Goal: Information Seeking & Learning: Learn about a topic

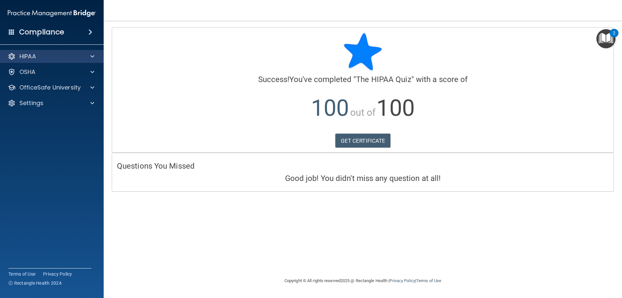
click at [34, 61] on div "HIPAA" at bounding box center [52, 56] width 104 height 13
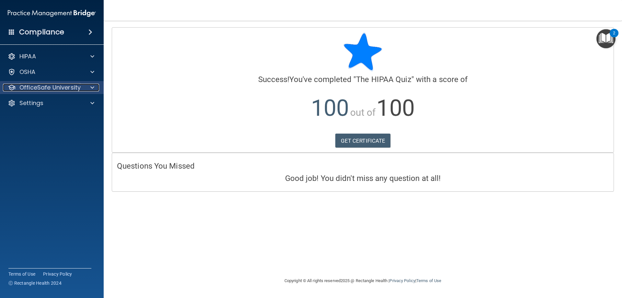
click at [42, 87] on p "OfficeSafe University" at bounding box center [49, 88] width 61 height 8
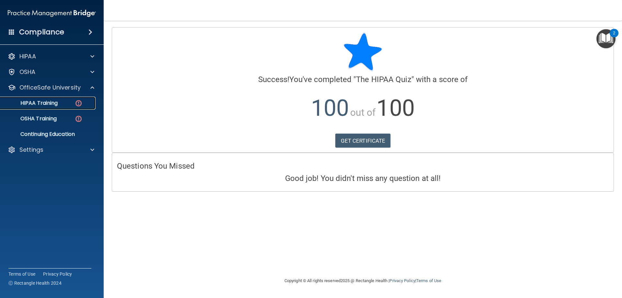
click at [46, 103] on p "HIPAA Training" at bounding box center [30, 103] width 53 height 6
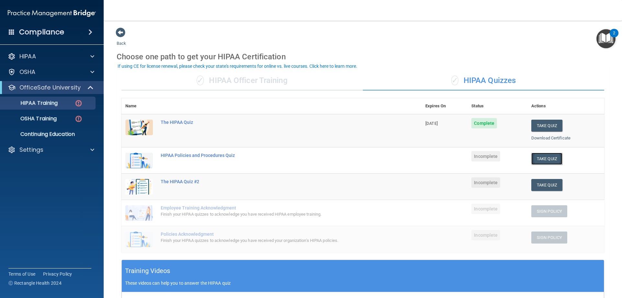
click at [534, 156] on button "Take Quiz" at bounding box center [546, 159] width 31 height 12
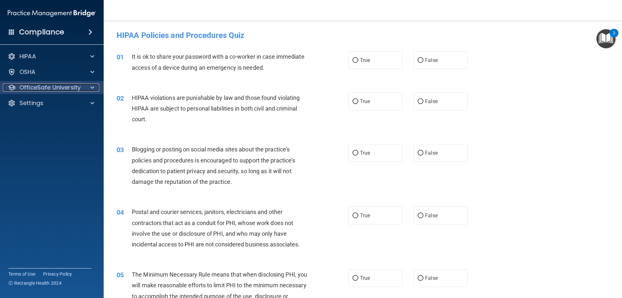
click at [62, 87] on p "OfficeSafe University" at bounding box center [49, 88] width 61 height 8
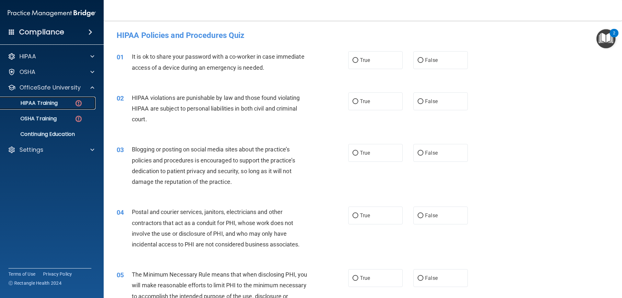
click at [48, 101] on p "HIPAA Training" at bounding box center [30, 103] width 53 height 6
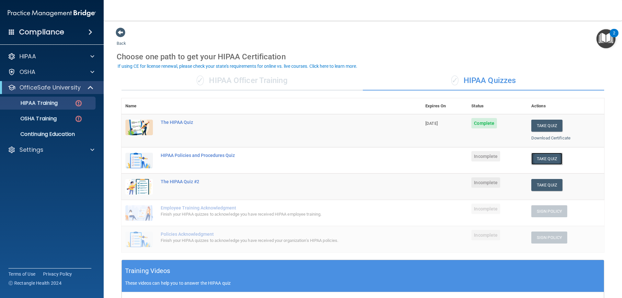
click at [549, 160] on button "Take Quiz" at bounding box center [546, 159] width 31 height 12
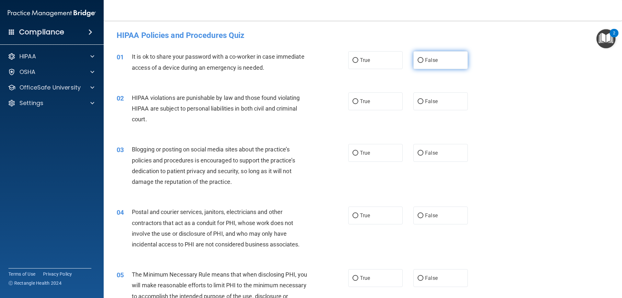
click at [418, 62] on input "False" at bounding box center [421, 60] width 6 height 5
radio input "true"
click at [353, 101] on input "True" at bounding box center [355, 101] width 6 height 5
radio input "true"
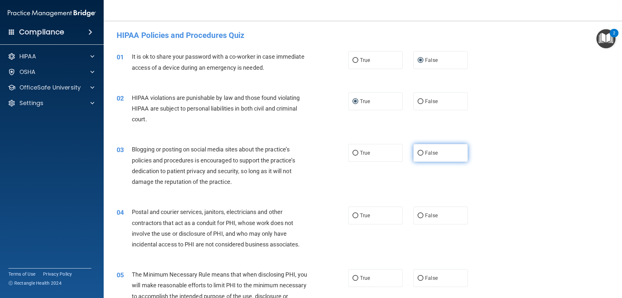
click at [418, 152] on input "False" at bounding box center [421, 153] width 6 height 5
radio input "true"
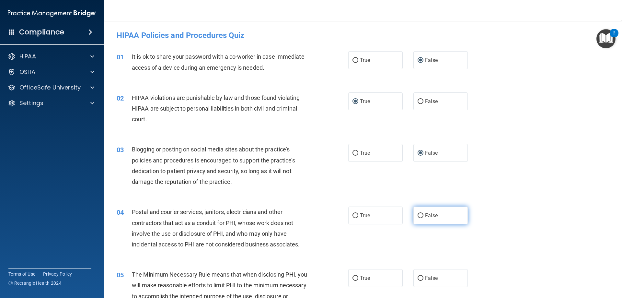
click at [418, 216] on input "False" at bounding box center [421, 215] width 6 height 5
radio input "true"
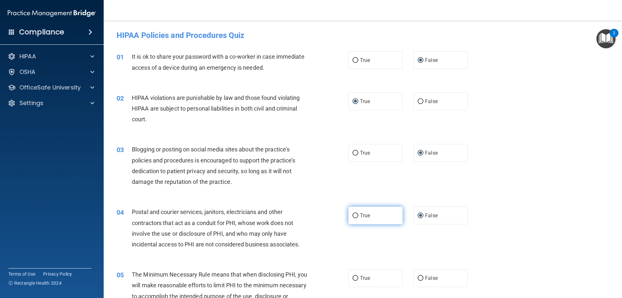
click at [352, 214] on input "True" at bounding box center [355, 215] width 6 height 5
radio input "true"
radio input "false"
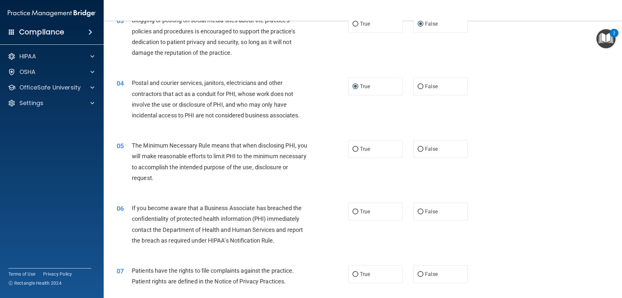
scroll to position [130, 0]
click at [352, 150] on input "True" at bounding box center [355, 148] width 6 height 5
radio input "true"
click at [419, 213] on input "False" at bounding box center [421, 211] width 6 height 5
radio input "true"
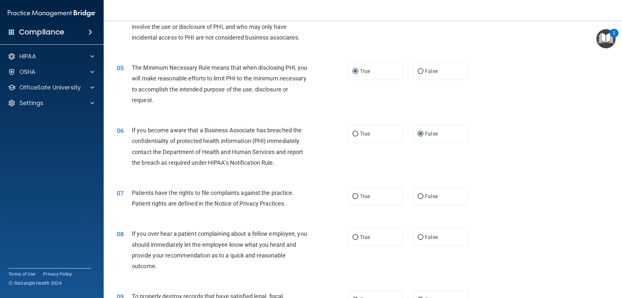
scroll to position [259, 0]
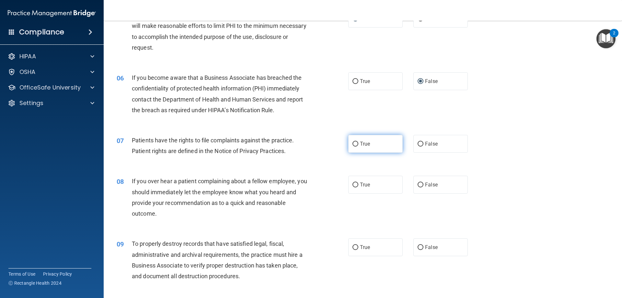
click at [360, 144] on span "True" at bounding box center [365, 144] width 10 height 6
click at [358, 144] on input "True" at bounding box center [355, 144] width 6 height 5
radio input "true"
click at [418, 184] on input "False" at bounding box center [421, 184] width 6 height 5
radio input "true"
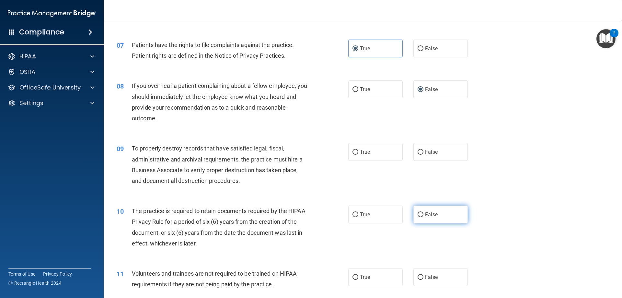
scroll to position [356, 0]
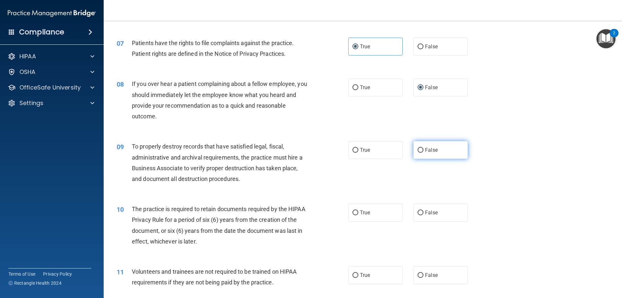
click at [418, 150] on input "False" at bounding box center [421, 150] width 6 height 5
radio input "true"
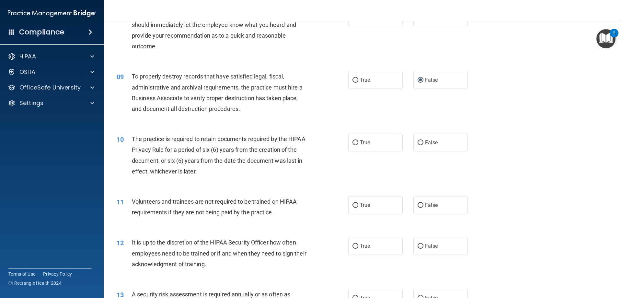
scroll to position [454, 0]
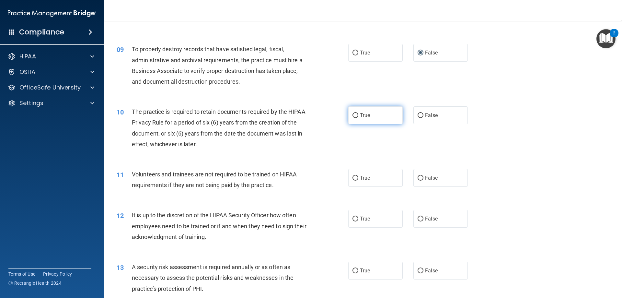
click at [350, 119] on label "True" at bounding box center [375, 115] width 54 height 18
click at [352, 118] on input "True" at bounding box center [355, 115] width 6 height 5
radio input "true"
click at [418, 177] on input "False" at bounding box center [421, 178] width 6 height 5
radio input "true"
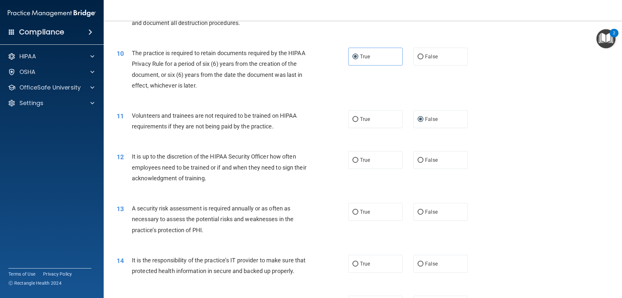
scroll to position [518, 0]
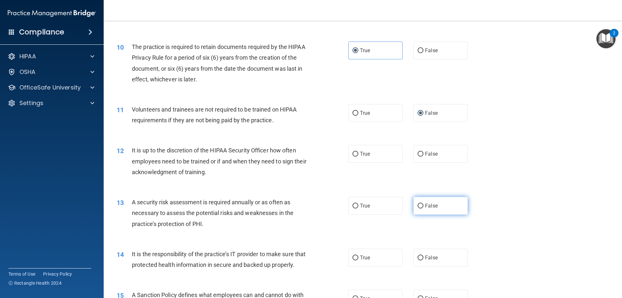
click at [418, 206] on input "False" at bounding box center [421, 205] width 6 height 5
radio input "true"
click at [419, 150] on label "False" at bounding box center [440, 154] width 54 height 18
click at [419, 152] on input "False" at bounding box center [421, 154] width 6 height 5
radio input "true"
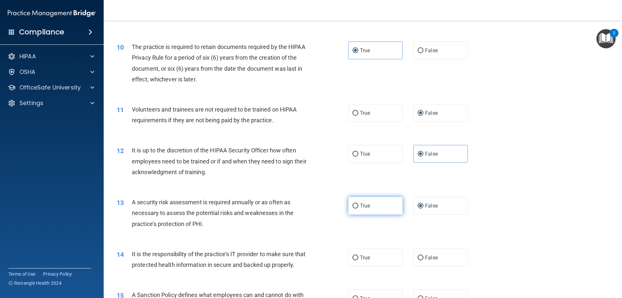
click at [353, 206] on input "True" at bounding box center [355, 205] width 6 height 5
radio input "true"
radio input "false"
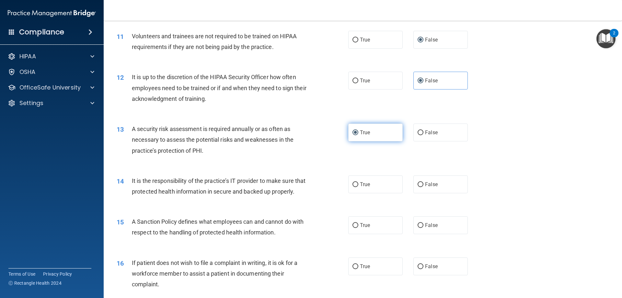
scroll to position [616, 0]
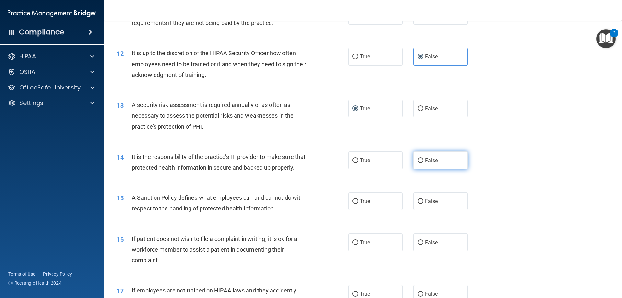
click at [419, 159] on input "False" at bounding box center [421, 160] width 6 height 5
radio input "true"
click at [420, 204] on input "False" at bounding box center [421, 201] width 6 height 5
radio input "true"
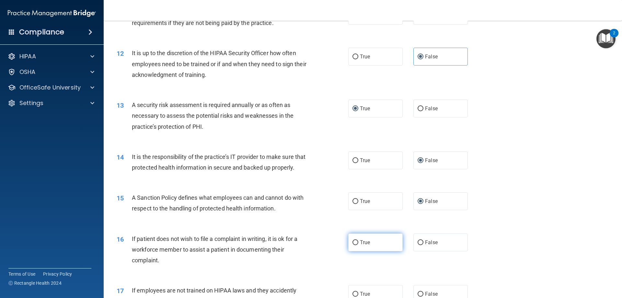
click at [354, 251] on label "True" at bounding box center [375, 242] width 54 height 18
click at [354, 245] on input "True" at bounding box center [355, 242] width 6 height 5
radio input "true"
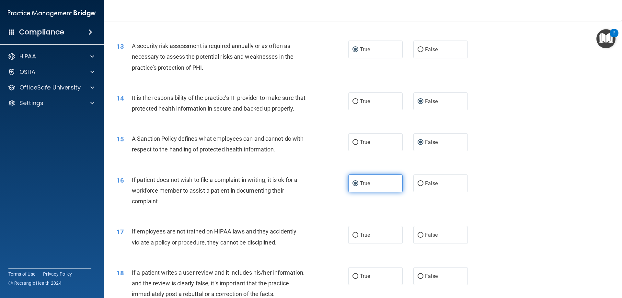
scroll to position [713, 0]
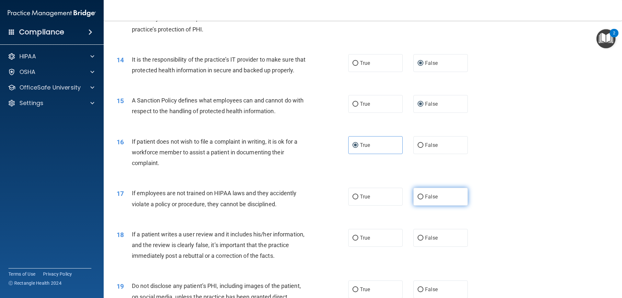
click at [418, 199] on input "False" at bounding box center [421, 196] width 6 height 5
radio input "true"
click at [352, 199] on input "True" at bounding box center [355, 196] width 6 height 5
radio input "true"
click at [419, 199] on input "False" at bounding box center [421, 196] width 6 height 5
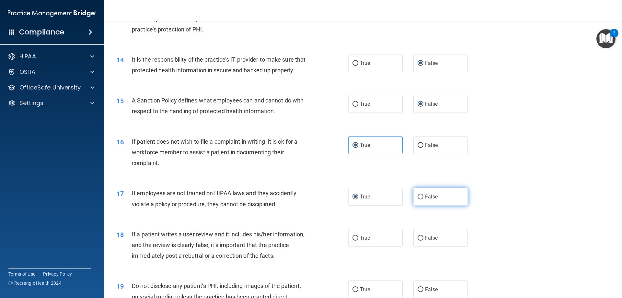
radio input "true"
radio input "false"
click at [418, 240] on input "False" at bounding box center [421, 238] width 6 height 5
radio input "true"
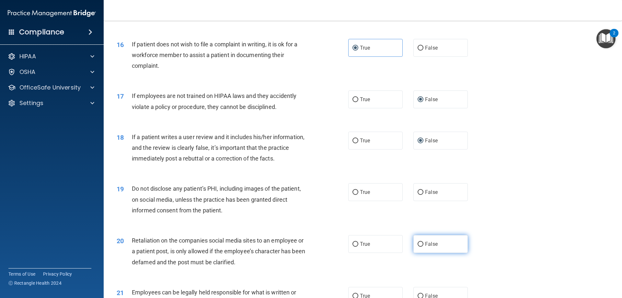
scroll to position [842, 0]
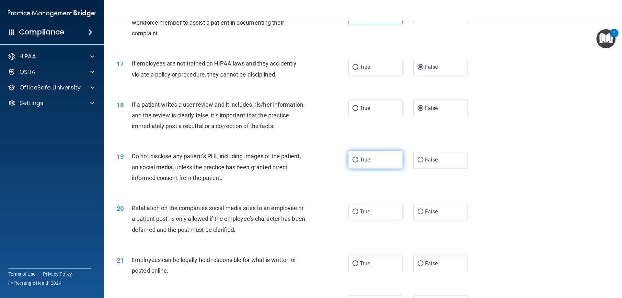
click at [355, 162] on input "True" at bounding box center [355, 159] width 6 height 5
radio input "true"
click at [418, 214] on input "False" at bounding box center [421, 211] width 6 height 5
radio input "true"
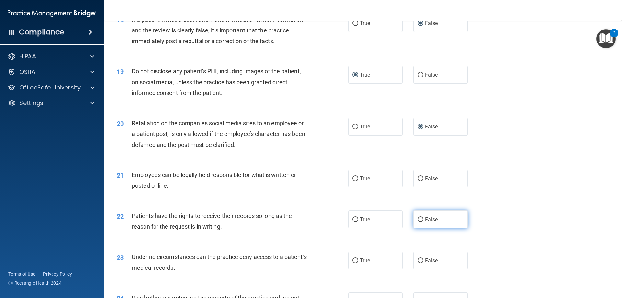
scroll to position [940, 0]
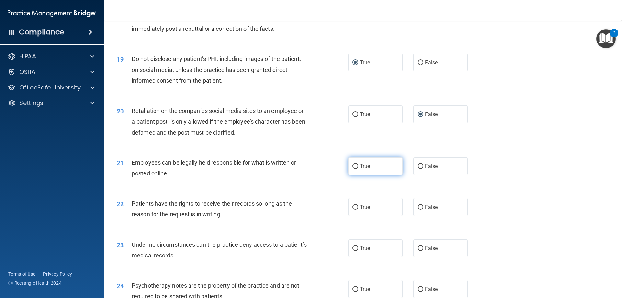
click at [352, 169] on input "True" at bounding box center [355, 166] width 6 height 5
radio input "true"
click at [420, 210] on input "False" at bounding box center [421, 207] width 6 height 5
radio input "true"
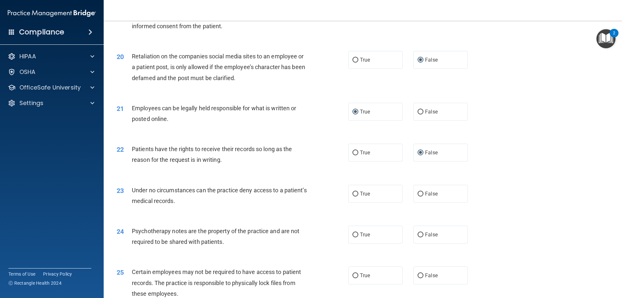
scroll to position [1004, 0]
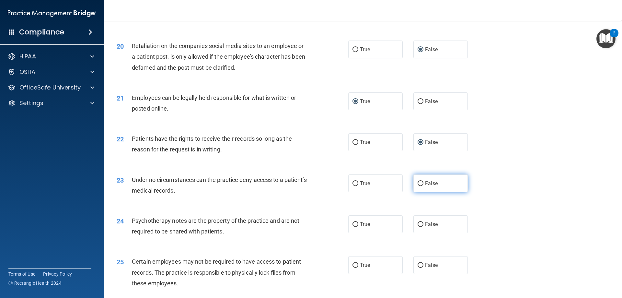
click at [418, 186] on input "False" at bounding box center [421, 183] width 6 height 5
radio input "true"
click at [355, 227] on input "True" at bounding box center [355, 224] width 6 height 5
radio input "true"
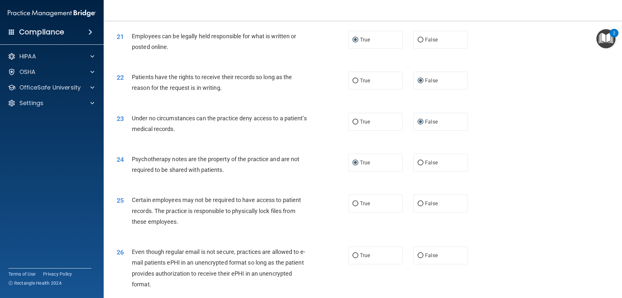
scroll to position [1069, 0]
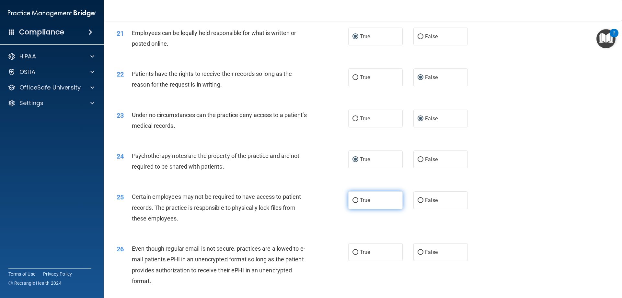
click at [352, 203] on input "True" at bounding box center [355, 200] width 6 height 5
radio input "true"
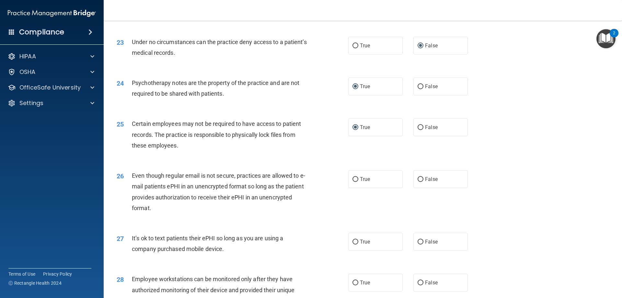
scroll to position [1166, 0]
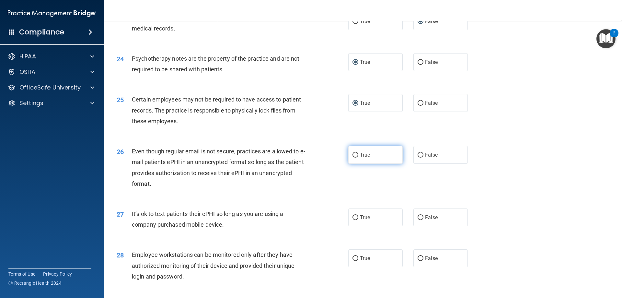
click at [352, 157] on input "True" at bounding box center [355, 155] width 6 height 5
radio input "true"
click at [418, 220] on input "False" at bounding box center [421, 217] width 6 height 5
radio input "true"
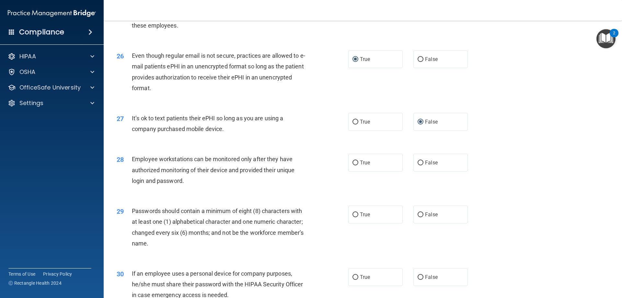
scroll to position [1264, 0]
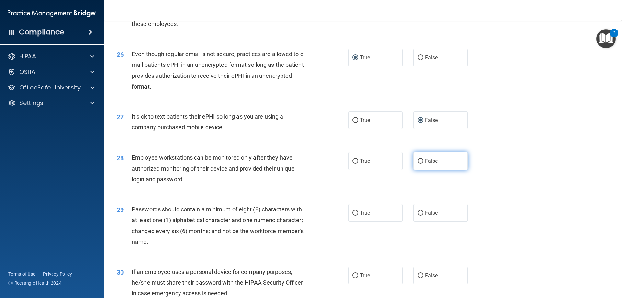
click at [418, 164] on input "False" at bounding box center [421, 161] width 6 height 5
radio input "true"
click at [353, 215] on input "True" at bounding box center [355, 213] width 6 height 5
radio input "true"
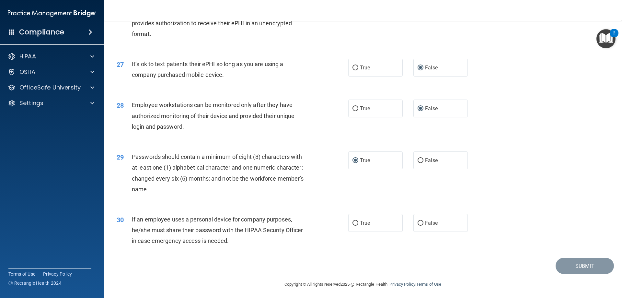
scroll to position [1328, 0]
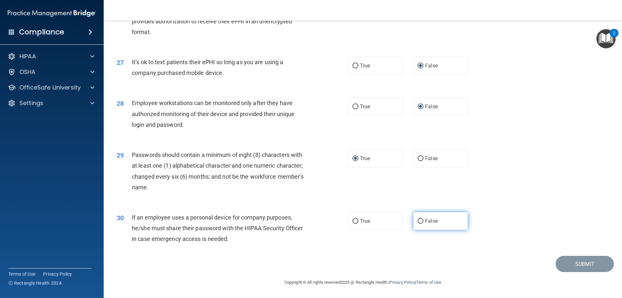
click at [420, 220] on input "False" at bounding box center [421, 221] width 6 height 5
radio input "true"
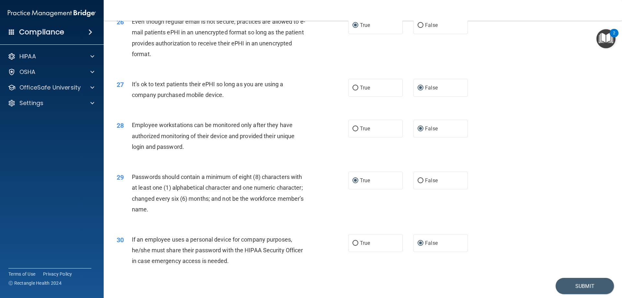
scroll to position [1329, 0]
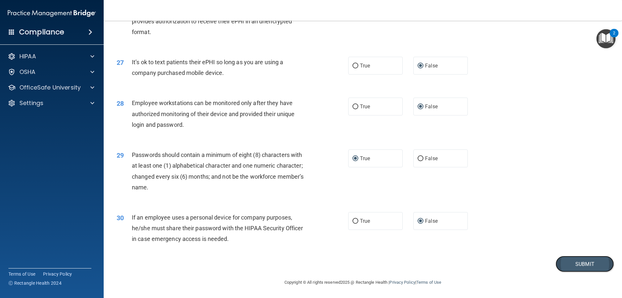
click at [579, 267] on button "Submit" at bounding box center [585, 264] width 58 height 17
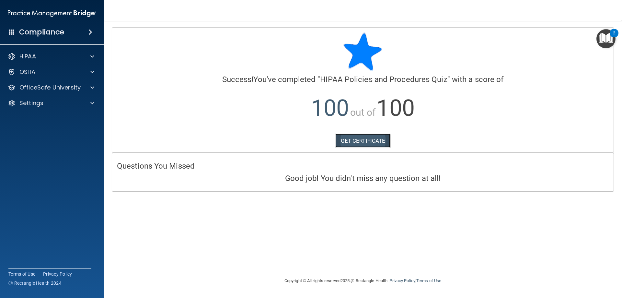
click at [353, 138] on link "GET CERTIFICATE" at bounding box center [362, 140] width 55 height 14
